Goal: Transaction & Acquisition: Purchase product/service

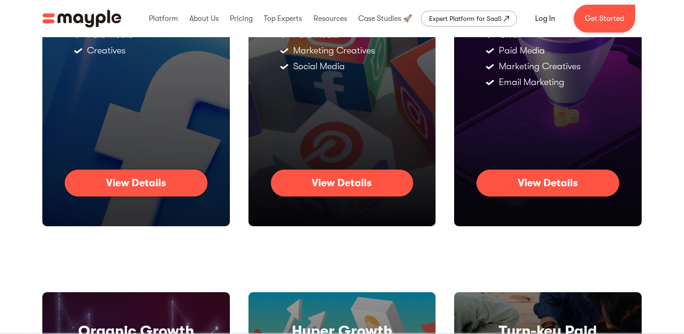
scroll to position [164, 0]
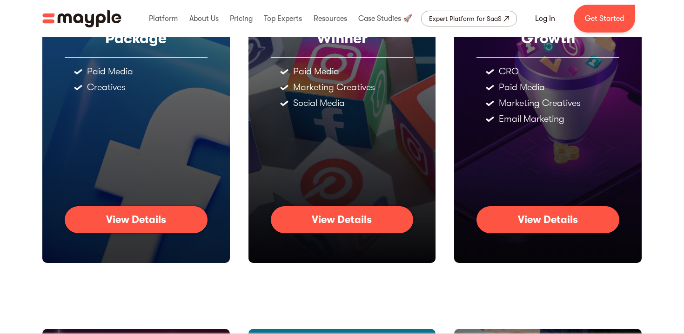
click at [501, 216] on link "View Details" at bounding box center [547, 219] width 143 height 27
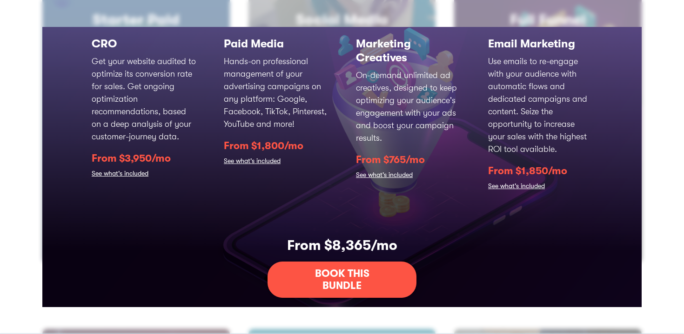
scroll to position [132, 0]
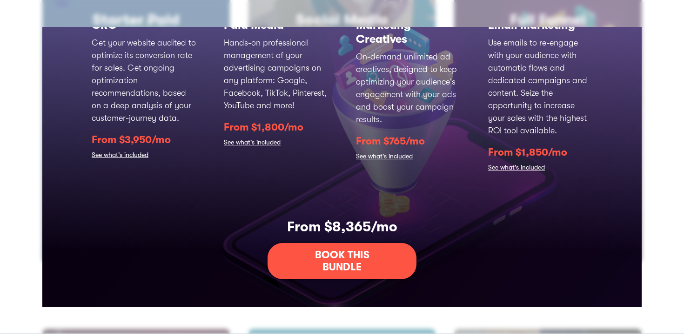
click at [321, 260] on div "BOOK THIS BUNDLE" at bounding box center [342, 261] width 92 height 25
click at [518, 169] on link "See what's included" at bounding box center [516, 168] width 57 height 13
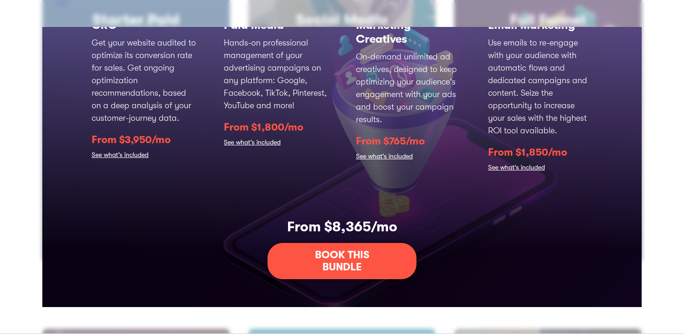
click at [361, 158] on link "See what's included" at bounding box center [384, 157] width 57 height 13
click at [110, 216] on div "Full Funnel Growth Start your growth on the right foot with full-funnel optimiz…" at bounding box center [341, 101] width 515 height 357
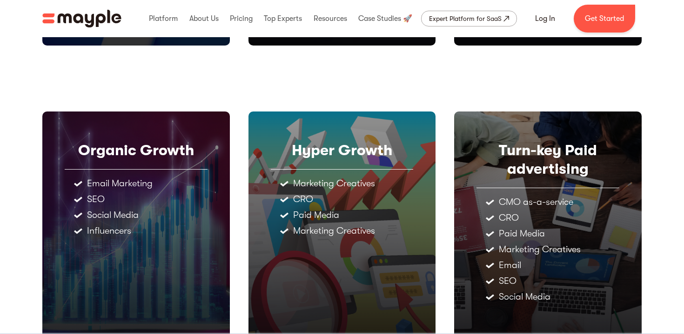
scroll to position [479, 0]
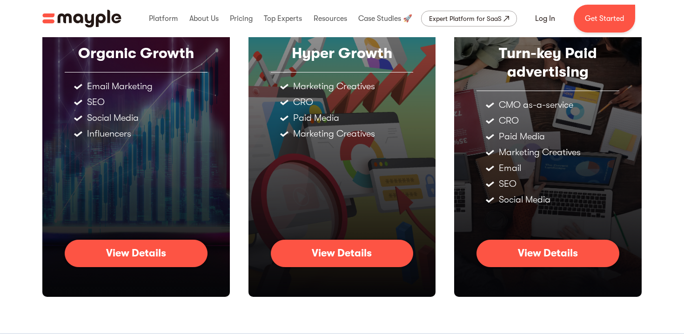
click at [170, 246] on link "View Details" at bounding box center [136, 253] width 143 height 27
